Goal: Information Seeking & Learning: Find specific fact

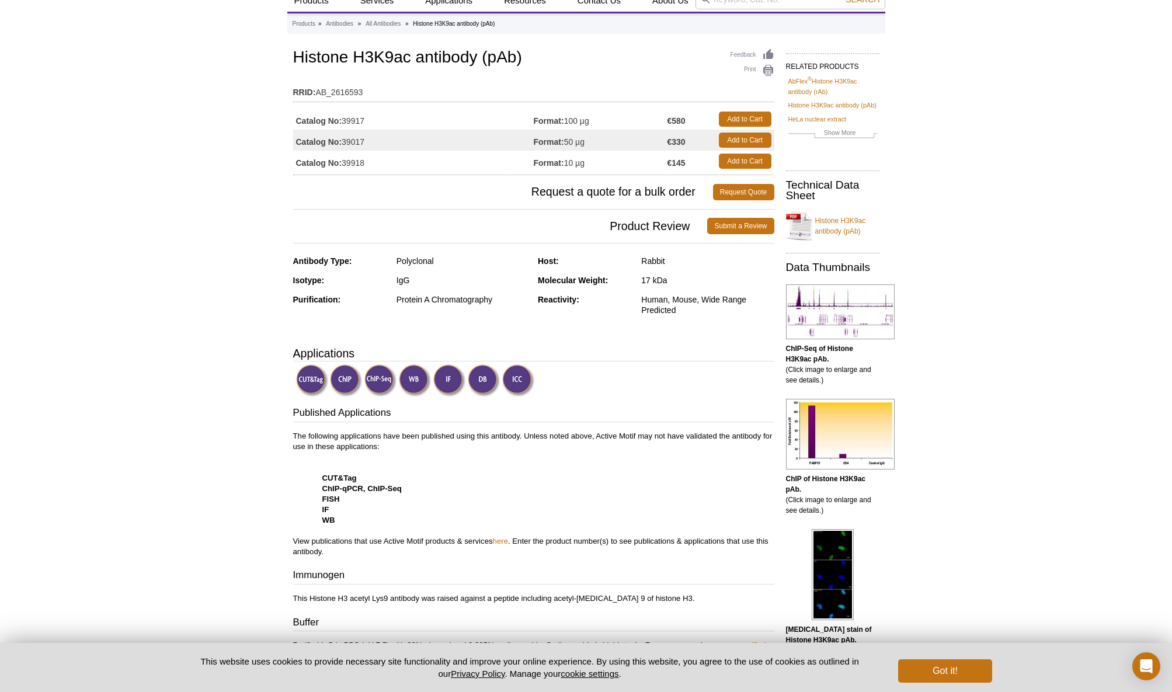
scroll to position [77, 0]
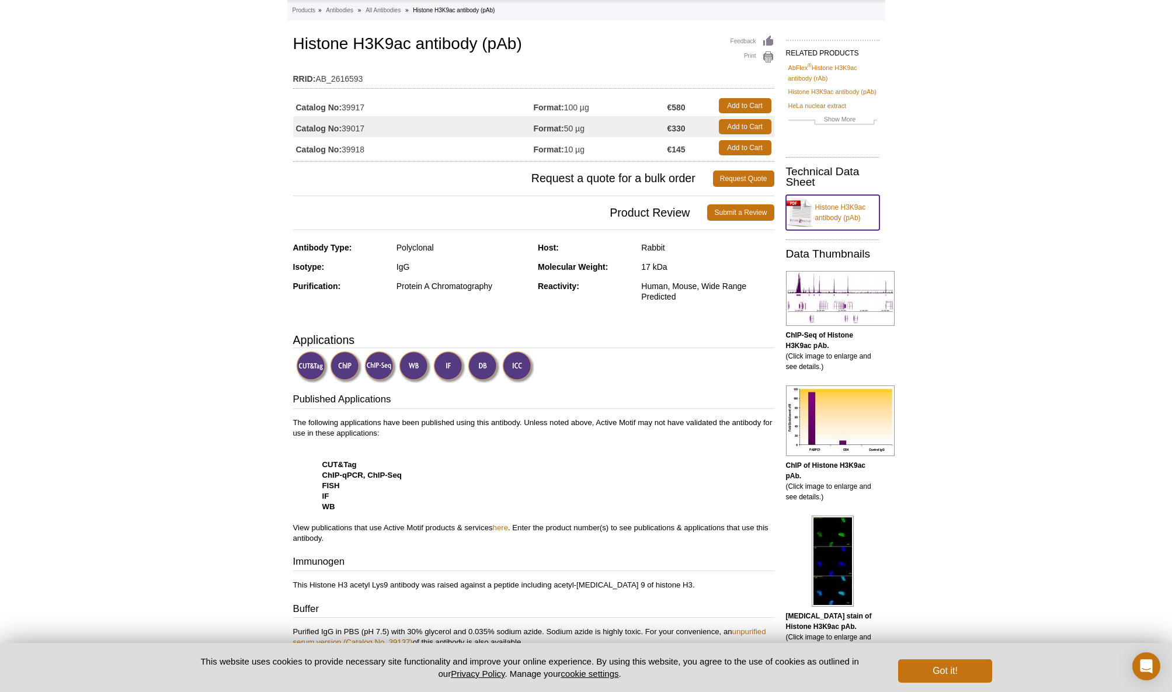
click at [852, 216] on link "Histone H3K9ac antibody (pAb)" at bounding box center [832, 212] width 93 height 35
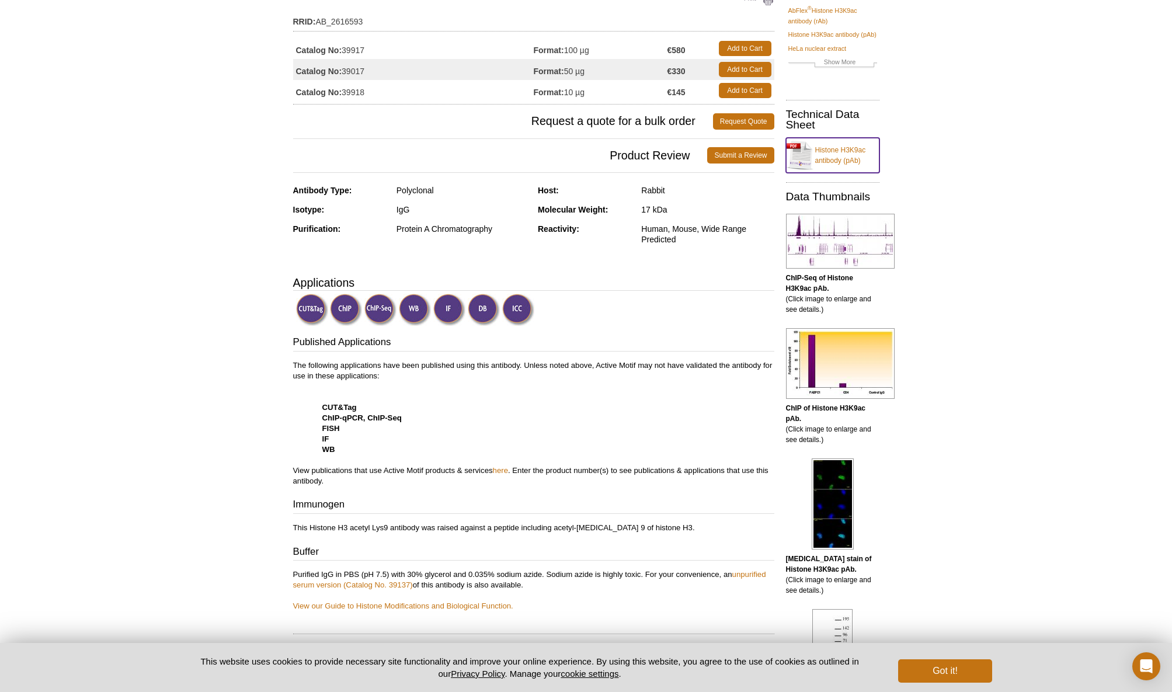
scroll to position [0, 0]
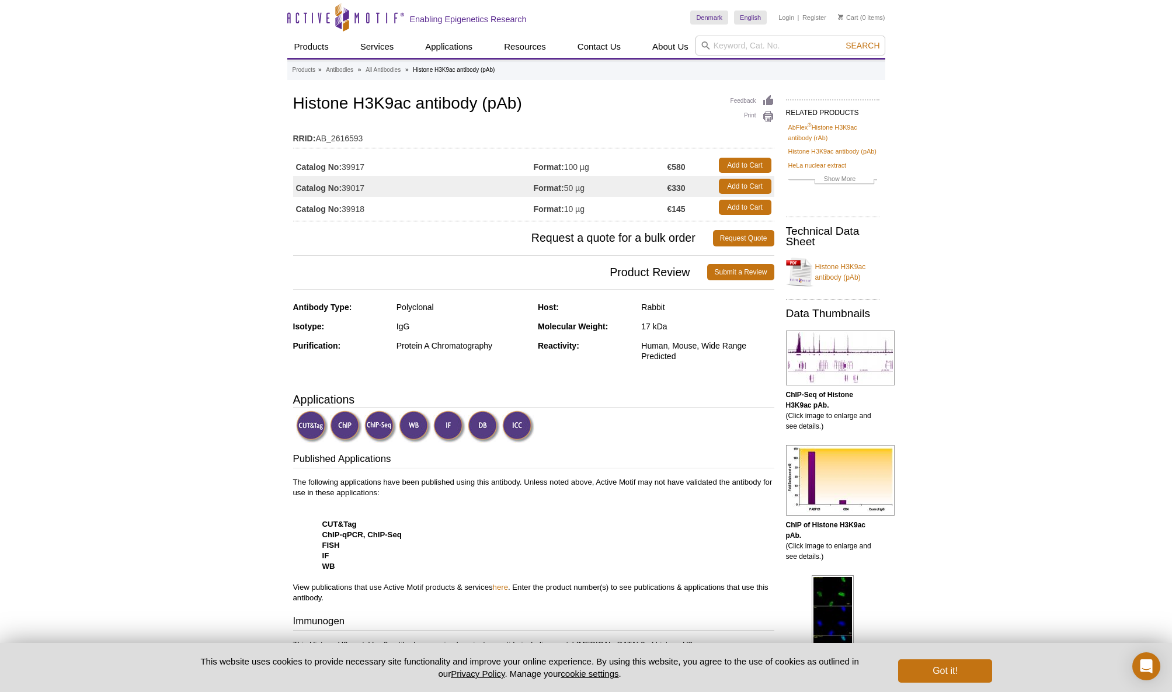
click at [675, 272] on span "Product Review" at bounding box center [500, 272] width 414 height 16
click at [724, 268] on link "Submit a Review" at bounding box center [740, 272] width 67 height 16
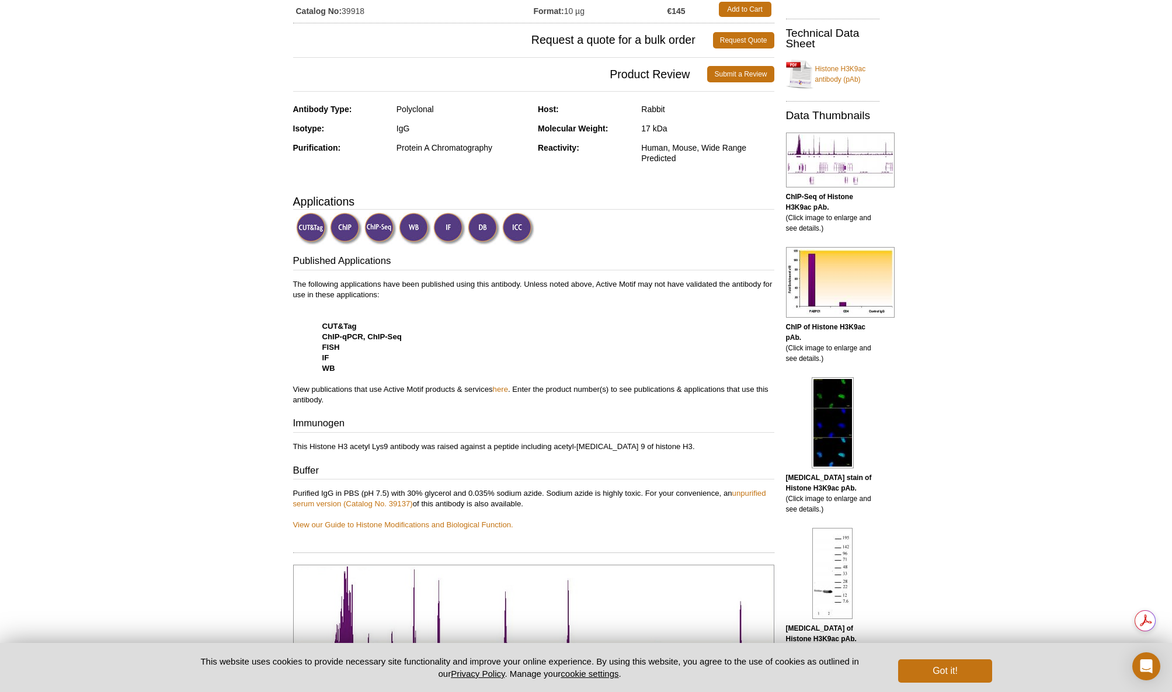
scroll to position [216, 0]
click at [500, 387] on link "here" at bounding box center [500, 388] width 15 height 9
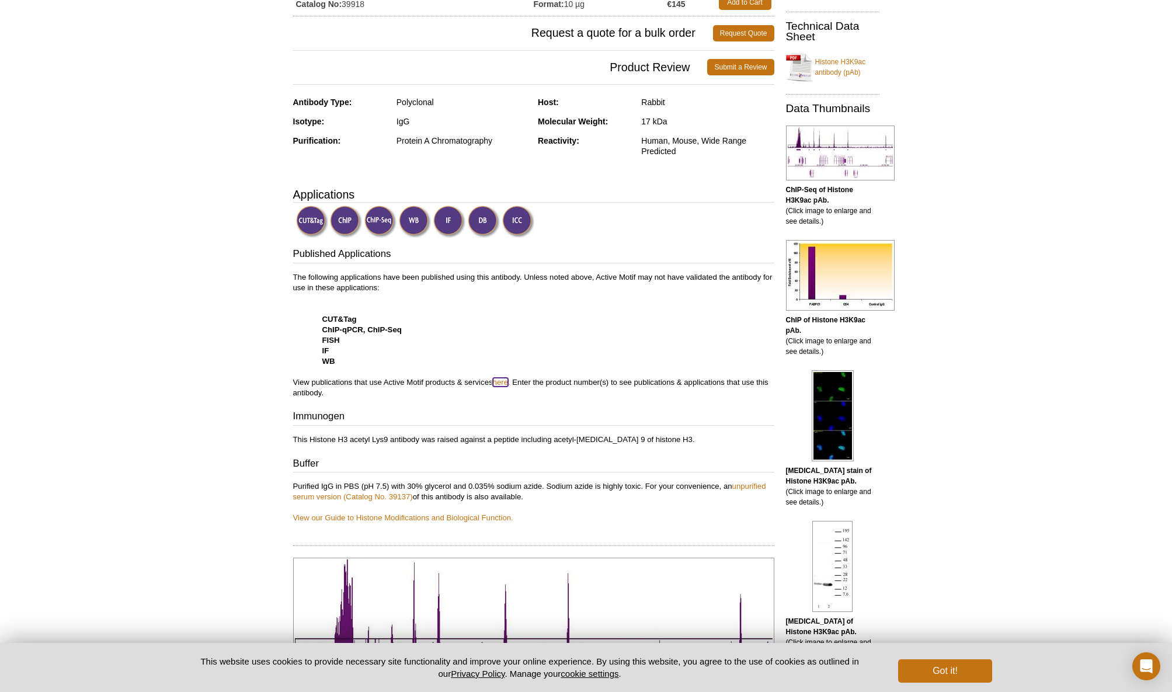
scroll to position [198, 0]
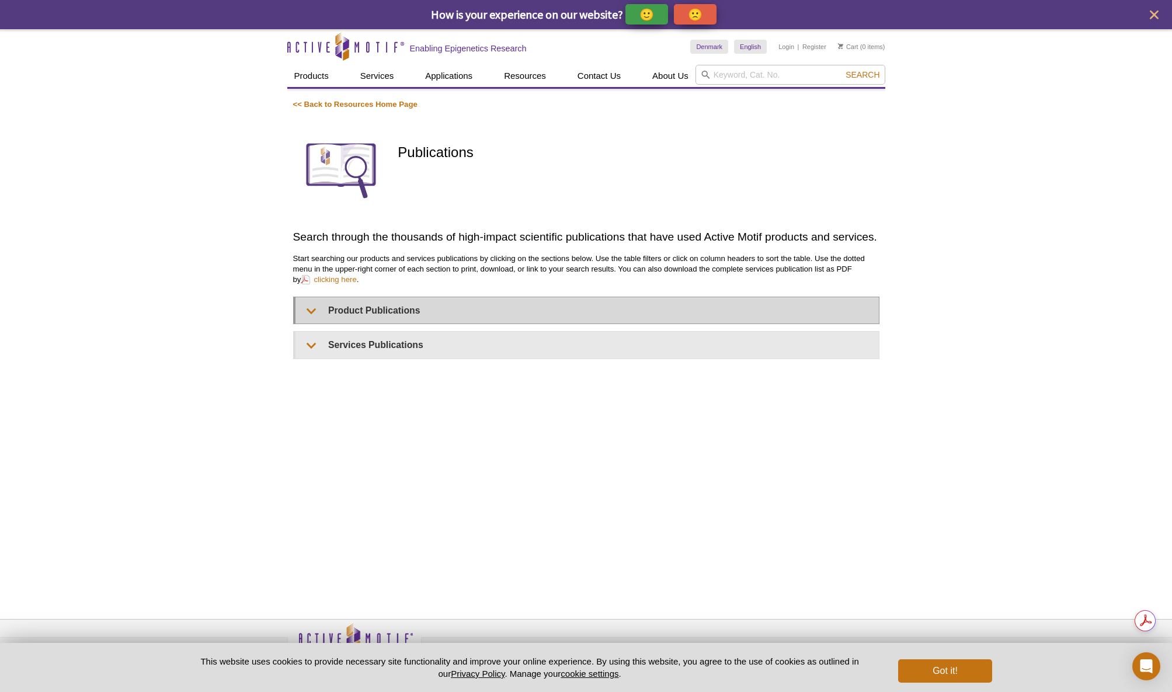
click at [457, 276] on p "Start searching our products and services publications by clicking on the secti…" at bounding box center [586, 269] width 586 height 32
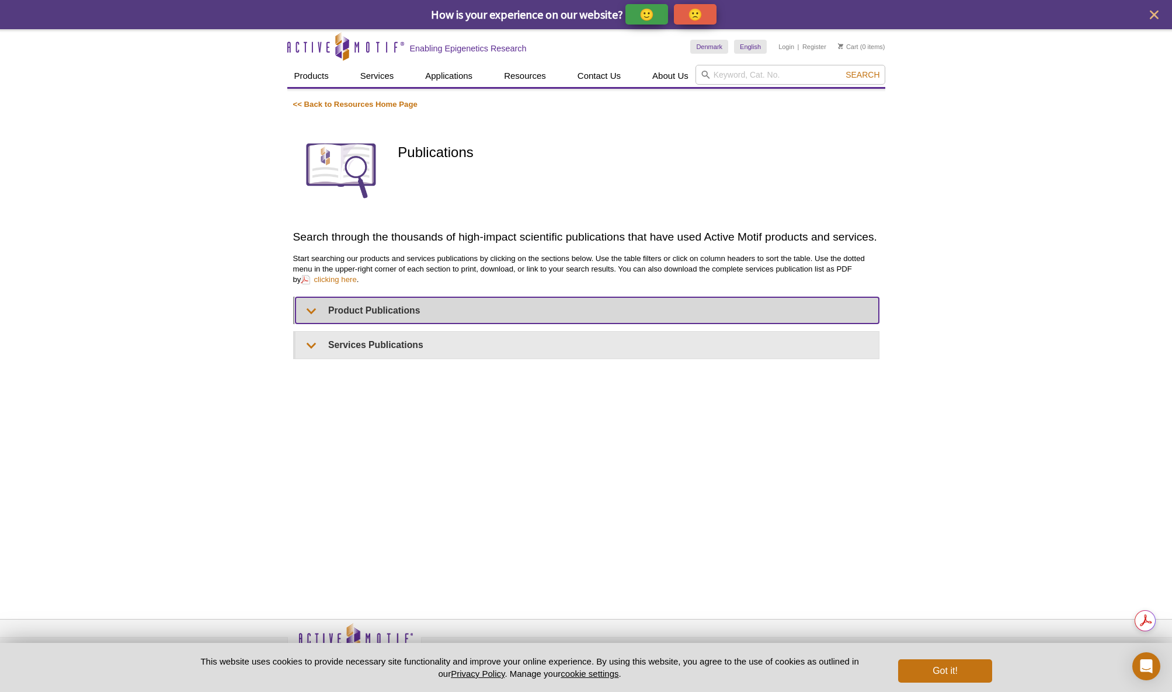
click at [455, 313] on summary "Product Publications" at bounding box center [586, 310] width 583 height 26
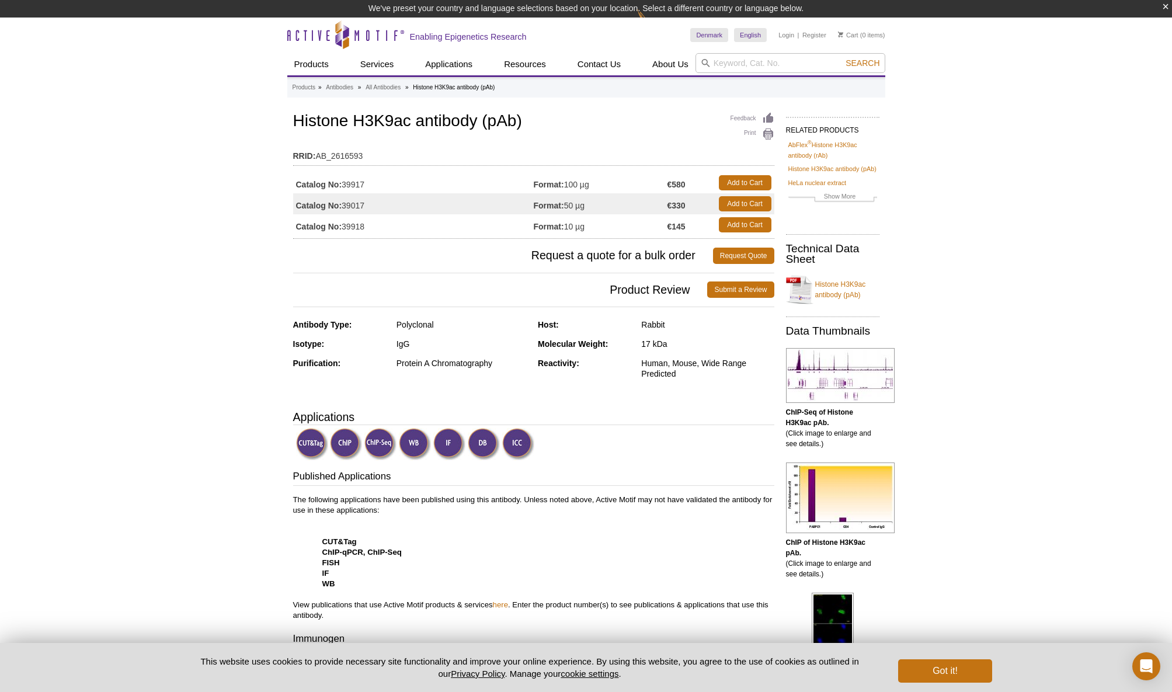
click at [356, 201] on td "Catalog No: 39017" at bounding box center [413, 203] width 241 height 21
copy td "39017"
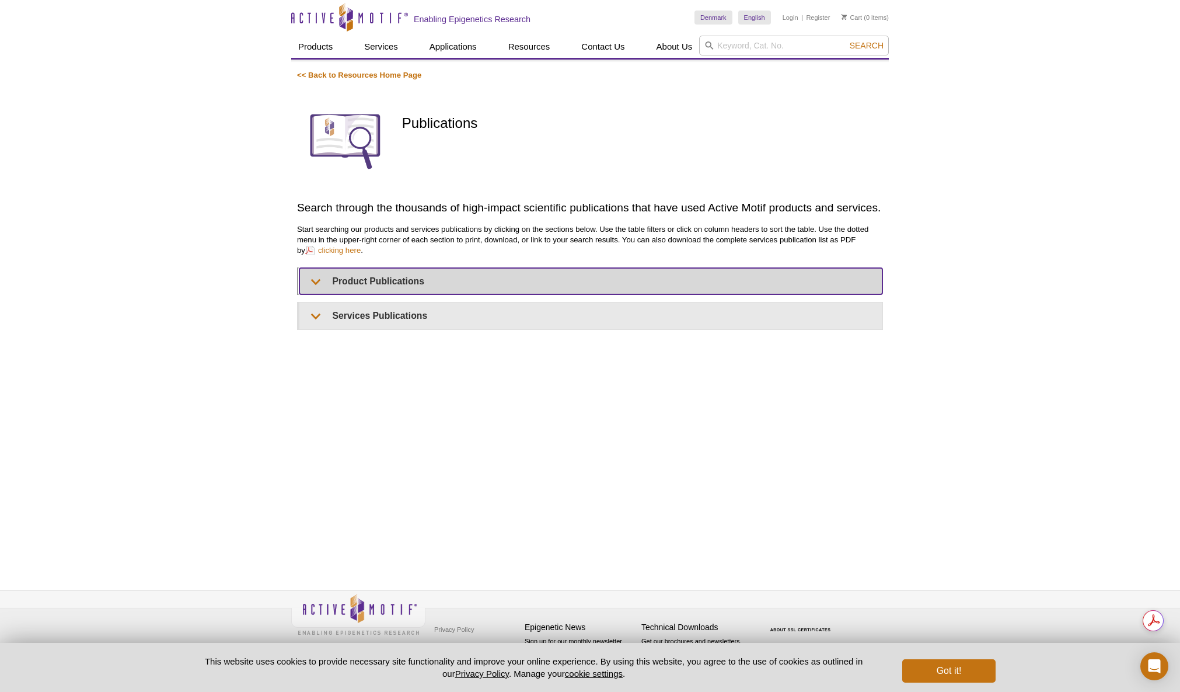
click at [405, 284] on summary "Product Publications" at bounding box center [590, 281] width 583 height 26
